Goal: Task Accomplishment & Management: Manage account settings

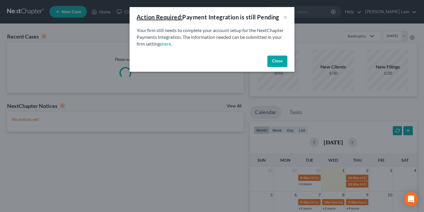
click at [286, 62] on button "Close" at bounding box center [277, 62] width 20 height 12
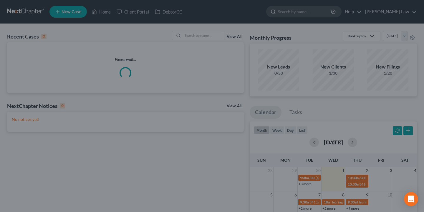
click at [311, 16] on input "search" at bounding box center [305, 11] width 54 height 11
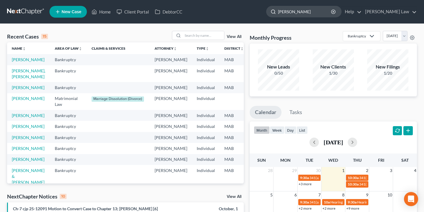
type input "[PERSON_NAME]"
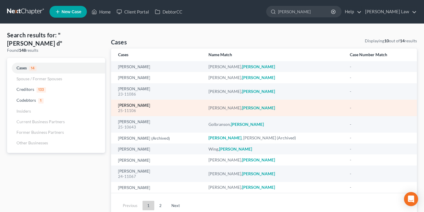
click at [130, 107] on link "[PERSON_NAME]" at bounding box center [134, 106] width 32 height 4
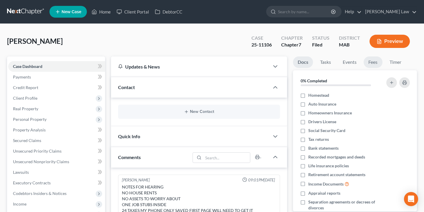
click at [373, 65] on link "Fees" at bounding box center [373, 62] width 19 height 11
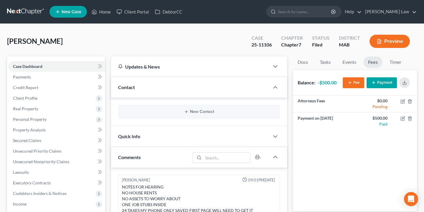
click at [381, 84] on button "Payment" at bounding box center [382, 82] width 30 height 11
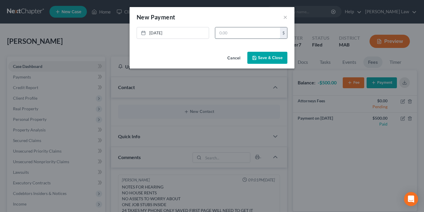
click at [249, 34] on input "text" at bounding box center [247, 32] width 65 height 11
type input "1,000"
click at [263, 60] on button "Save & Close" at bounding box center [267, 58] width 40 height 12
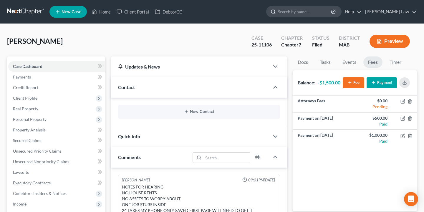
click at [332, 13] on input "search" at bounding box center [305, 11] width 54 height 11
type input "cast"
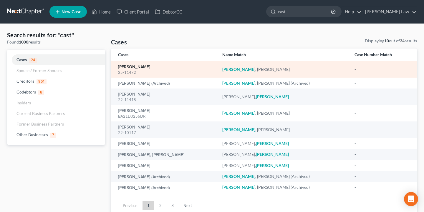
click at [143, 69] on link "[PERSON_NAME]" at bounding box center [134, 67] width 32 height 4
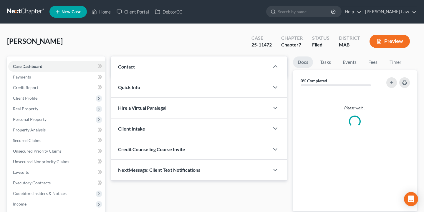
click at [0, 0] on div "Updates & News" at bounding box center [0, 0] width 0 height 0
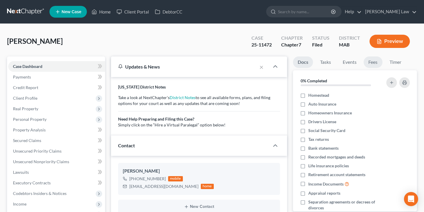
click at [372, 67] on link "Fees" at bounding box center [373, 62] width 19 height 11
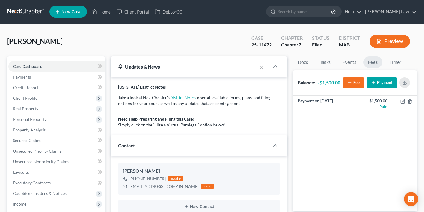
click at [380, 84] on button "Payment" at bounding box center [382, 82] width 30 height 11
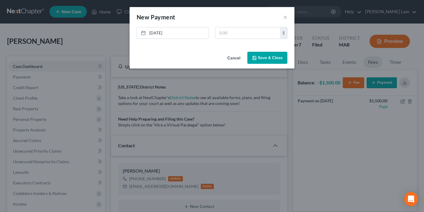
click at [241, 40] on div "[DATE] close Date [DATE] Time 4:39 PM chevron_left [DATE] chevron_right Su M Tu…" at bounding box center [212, 35] width 157 height 16
click at [241, 37] on input "text" at bounding box center [247, 32] width 65 height 11
type input "1,000"
click at [261, 58] on button "Save & Close" at bounding box center [267, 58] width 40 height 12
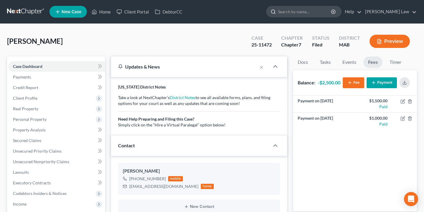
click at [332, 11] on input "search" at bounding box center [305, 11] width 54 height 11
type input "[PERSON_NAME]"
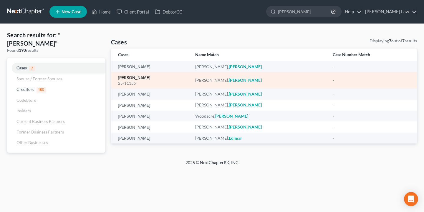
click at [136, 79] on link "[PERSON_NAME]" at bounding box center [134, 78] width 32 height 4
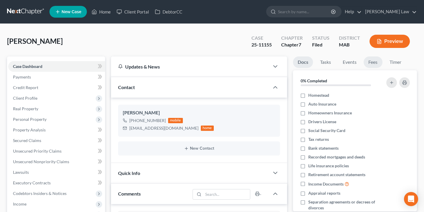
click at [373, 65] on link "Fees" at bounding box center [373, 62] width 19 height 11
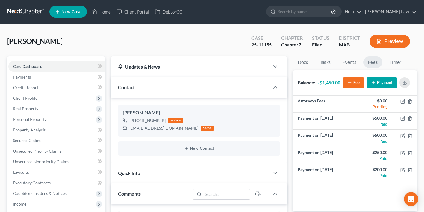
scroll to position [203, 0]
type input "abde"
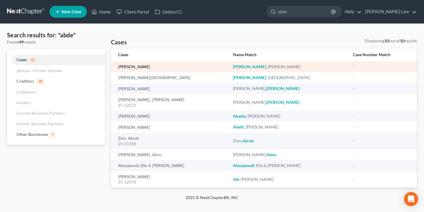
click at [149, 69] on link "[PERSON_NAME]" at bounding box center [134, 67] width 32 height 4
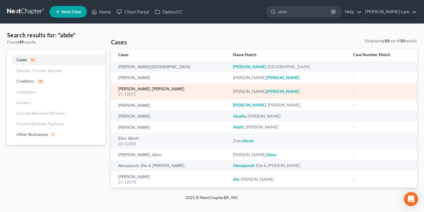
click at [156, 88] on link "[PERSON_NAME], [PERSON_NAME]" at bounding box center [151, 89] width 66 height 4
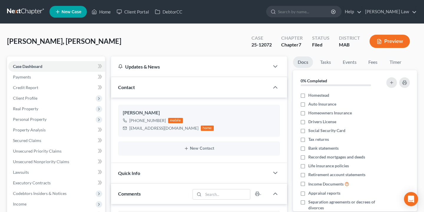
scroll to position [5, 0]
click at [375, 62] on link "Fees" at bounding box center [373, 62] width 19 height 11
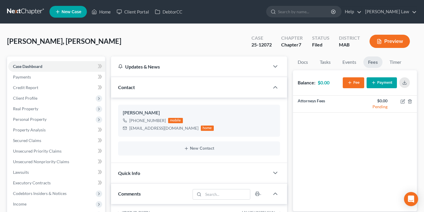
click at [387, 83] on button "Payment" at bounding box center [382, 82] width 30 height 11
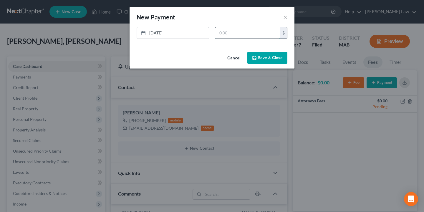
click at [252, 37] on input "text" at bounding box center [247, 32] width 65 height 11
type input "500"
click at [265, 59] on button "Save & Close" at bounding box center [267, 58] width 40 height 12
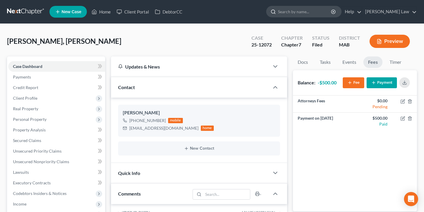
click at [332, 11] on input "search" at bounding box center [305, 11] width 54 height 11
type input "roj"
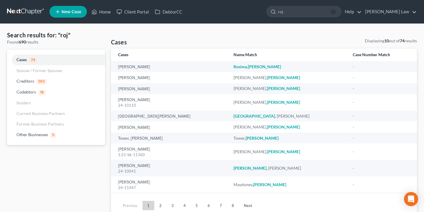
click at [336, 13] on icon "button" at bounding box center [333, 11] width 5 height 5
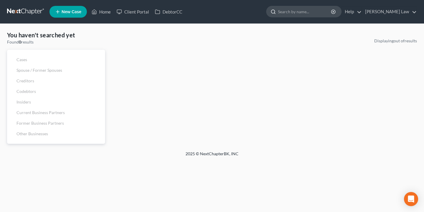
click at [332, 11] on input "search" at bounding box center [305, 11] width 54 height 11
type input "gab"
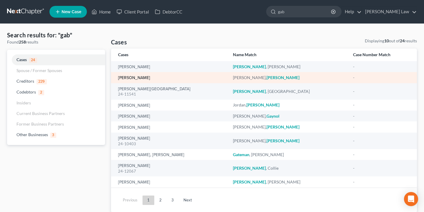
click at [138, 77] on link "[PERSON_NAME]" at bounding box center [134, 78] width 32 height 4
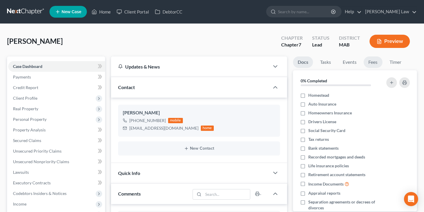
scroll to position [49, 0]
click at [379, 62] on link "Fees" at bounding box center [373, 62] width 19 height 11
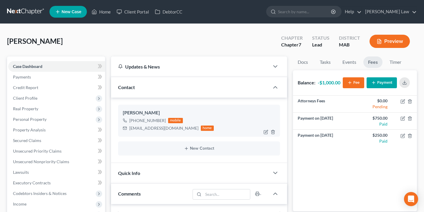
drag, startPoint x: 163, startPoint y: 120, endPoint x: 135, endPoint y: 122, distance: 28.1
click at [135, 122] on div "[PHONE_NUMBER]" at bounding box center [147, 121] width 37 height 6
copy div "[PHONE_NUMBER]"
click at [160, 105] on div "[PERSON_NAME] [PHONE_NUMBER] mobile [EMAIL_ADDRESS][DOMAIN_NAME] home" at bounding box center [199, 121] width 162 height 32
drag, startPoint x: 158, startPoint y: 113, endPoint x: 122, endPoint y: 113, distance: 35.6
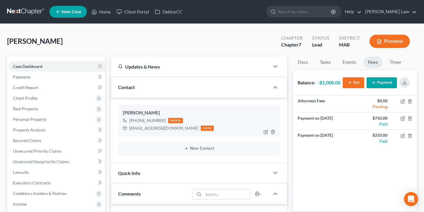
click at [122, 113] on div "[PERSON_NAME] [PHONE_NUMBER] mobile [EMAIL_ADDRESS][DOMAIN_NAME] home" at bounding box center [199, 121] width 162 height 32
copy div "[PERSON_NAME]"
click at [332, 12] on input "search" at bounding box center [305, 11] width 54 height 11
type input "[PERSON_NAME]"
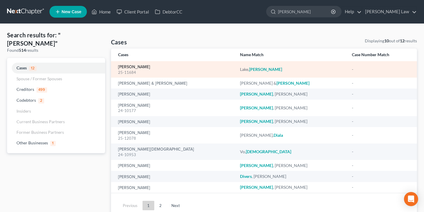
click at [128, 65] on link "[PERSON_NAME]" at bounding box center [134, 67] width 32 height 4
select select "3"
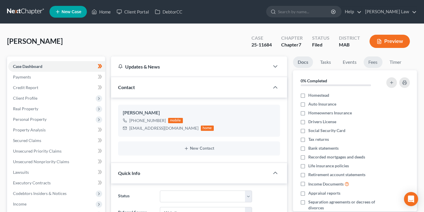
click at [374, 64] on link "Fees" at bounding box center [373, 62] width 19 height 11
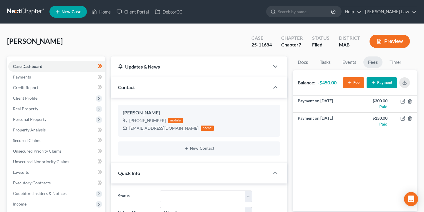
scroll to position [44, 0]
click at [324, 3] on nav "Home New Case Client Portal DebtorCC [PERSON_NAME] Law [EMAIL_ADDRESS][DOMAIN_N…" at bounding box center [212, 12] width 424 height 24
click at [332, 14] on input "search" at bounding box center [305, 11] width 54 height 11
type input "cor"
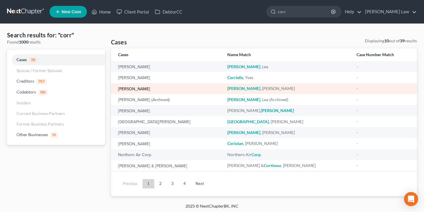
click at [138, 90] on link "[PERSON_NAME]" at bounding box center [134, 89] width 32 height 4
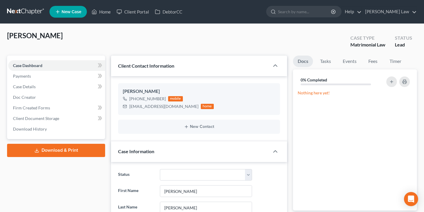
scroll to position [297, 0]
click at [375, 62] on link "Fees" at bounding box center [373, 61] width 19 height 11
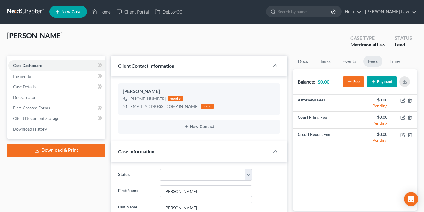
click at [313, 2] on nav "Home New Case Client Portal DebtorCC [PERSON_NAME] Law [EMAIL_ADDRESS][DOMAIN_N…" at bounding box center [212, 12] width 424 height 24
click at [332, 16] on input "search" at bounding box center [305, 11] width 54 height 11
type input "eva"
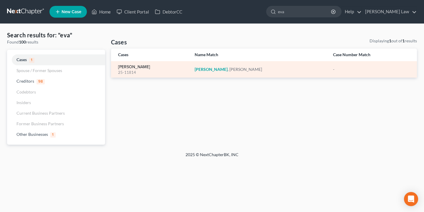
click at [135, 66] on link "[PERSON_NAME]" at bounding box center [134, 67] width 32 height 4
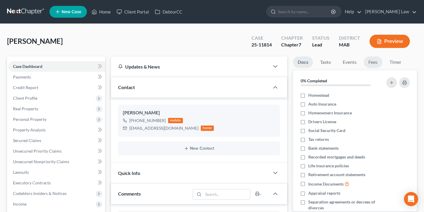
click at [372, 64] on link "Fees" at bounding box center [373, 62] width 19 height 11
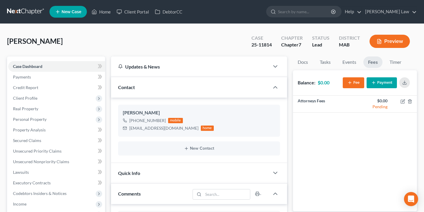
click at [320, 2] on nav "Home New Case Client Portal DebtorCC [PERSON_NAME] Law [EMAIL_ADDRESS][DOMAIN_N…" at bounding box center [212, 12] width 424 height 24
click at [332, 11] on input "search" at bounding box center [305, 11] width 54 height 11
type input "mac"
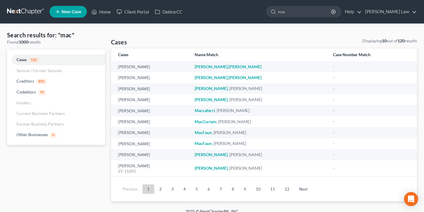
click at [324, 18] on ul "New Case Home Client Portal DebtorCC mac - No Result - Codebtors [PERSON_NAME] …" at bounding box center [232, 11] width 367 height 15
click at [324, 16] on input "mac" at bounding box center [305, 11] width 54 height 11
type input "maca"
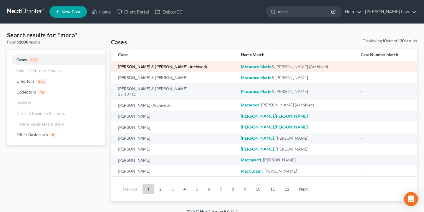
click at [177, 66] on link "[PERSON_NAME] & [PERSON_NAME] (Archived)" at bounding box center [162, 67] width 89 height 4
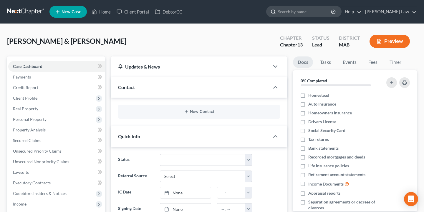
click at [332, 13] on input "search" at bounding box center [305, 11] width 54 height 11
type input "pag"
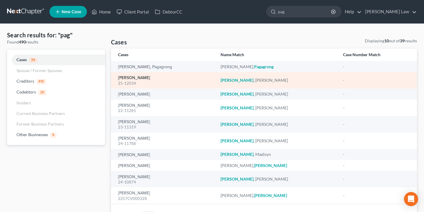
click at [140, 78] on link "[PERSON_NAME]" at bounding box center [134, 78] width 32 height 4
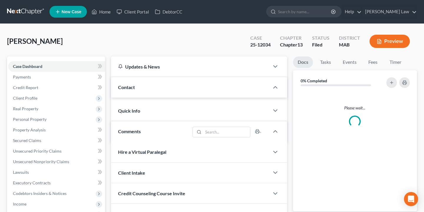
click at [134, 77] on div "Contact" at bounding box center [190, 87] width 158 height 20
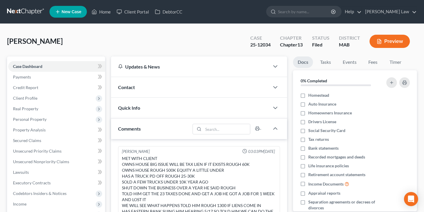
scroll to position [145, 0]
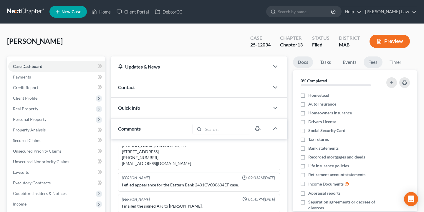
click at [381, 61] on link "Fees" at bounding box center [373, 62] width 19 height 11
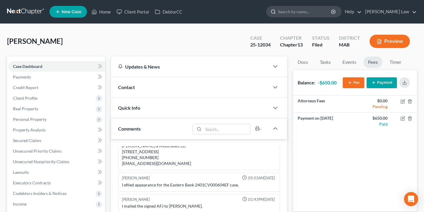
click at [309, 15] on input "search" at bounding box center [305, 11] width 54 height 11
type input "cart"
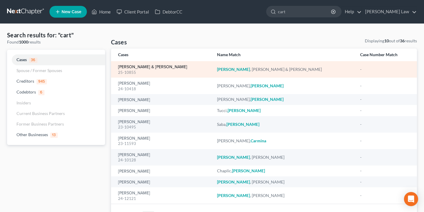
click at [153, 65] on link "[PERSON_NAME] & [PERSON_NAME]" at bounding box center [152, 67] width 69 height 4
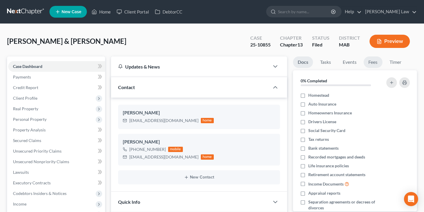
click at [376, 61] on link "Fees" at bounding box center [373, 62] width 19 height 11
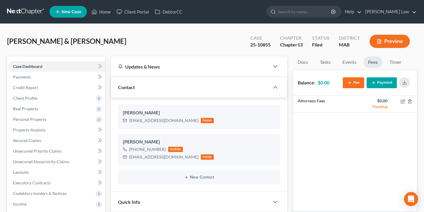
scroll to position [98, 0]
type input "swee"
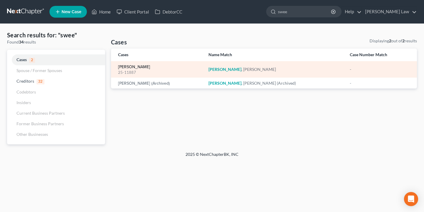
click at [133, 68] on link "[PERSON_NAME]" at bounding box center [134, 67] width 32 height 4
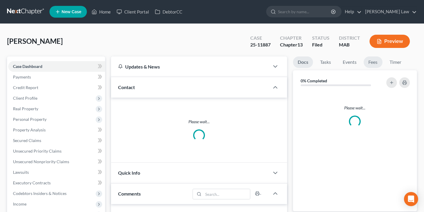
click at [372, 60] on link "Fees" at bounding box center [373, 62] width 19 height 11
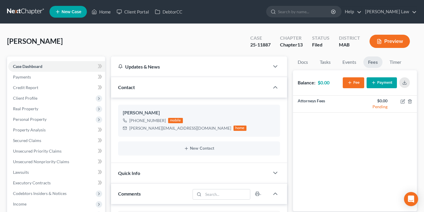
scroll to position [28, 0]
type input "lamo"
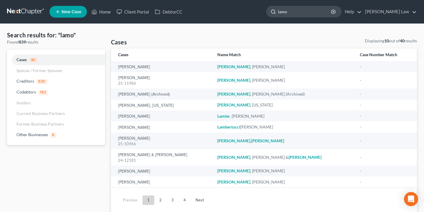
click at [299, 13] on input "lamo" at bounding box center [305, 11] width 54 height 11
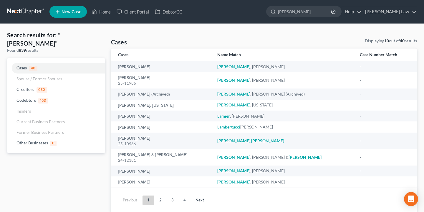
type input "[PERSON_NAME]"
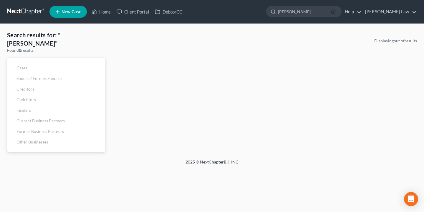
click at [336, 13] on icon "button" at bounding box center [333, 11] width 5 height 5
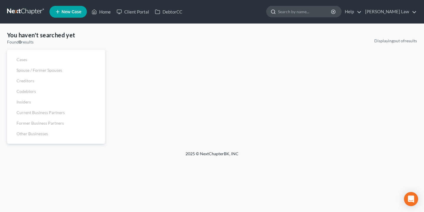
click at [332, 14] on input "search" at bounding box center [305, 11] width 54 height 11
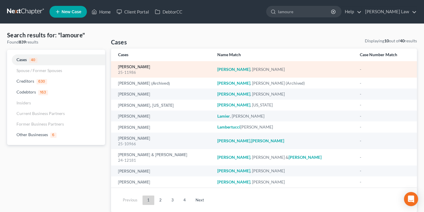
type input "lamoure"
click at [141, 65] on link "[PERSON_NAME]" at bounding box center [134, 67] width 32 height 4
click at [145, 68] on link "[PERSON_NAME]" at bounding box center [134, 67] width 32 height 4
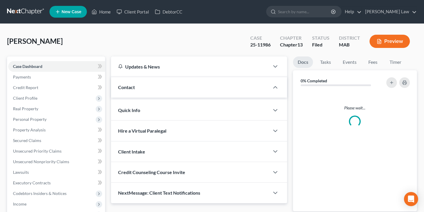
click at [139, 66] on div "Updates & News" at bounding box center [190, 67] width 144 height 6
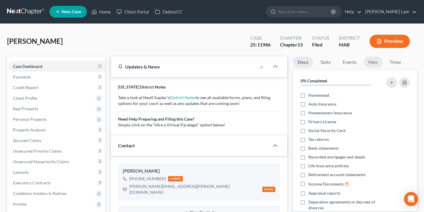
click at [378, 63] on link "Fees" at bounding box center [373, 62] width 19 height 11
